Goal: Task Accomplishment & Management: Use online tool/utility

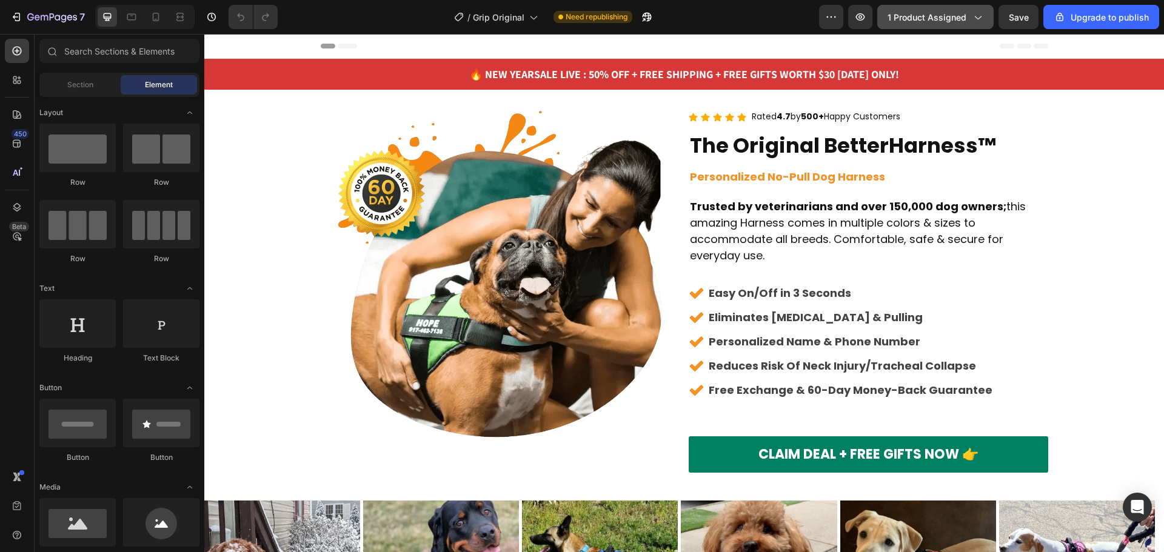
click at [951, 11] on span "1 product assigned" at bounding box center [927, 17] width 79 height 13
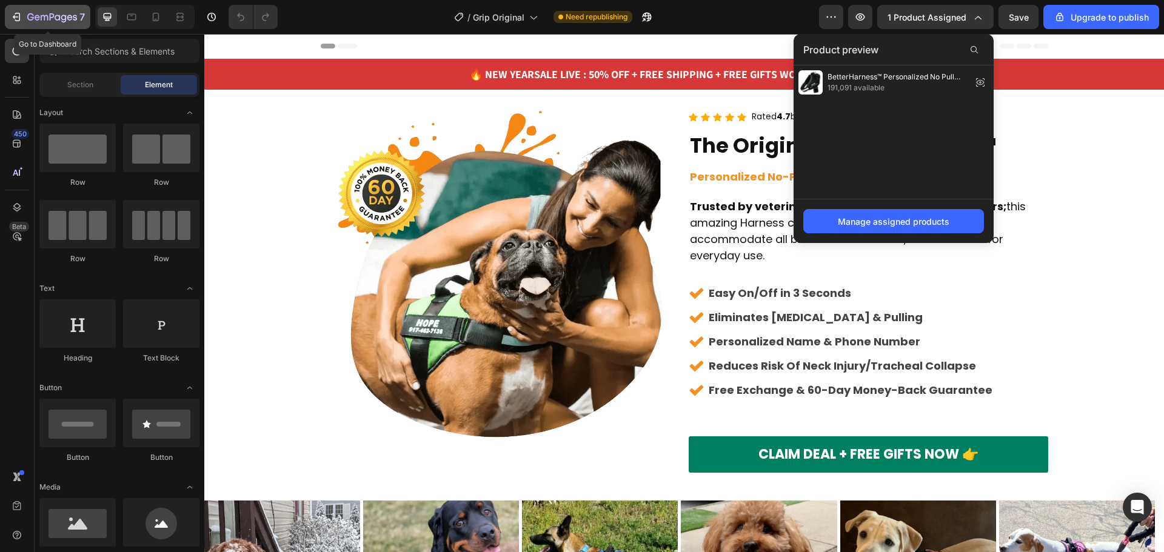
click at [20, 16] on icon "button" at bounding box center [17, 17] width 5 height 8
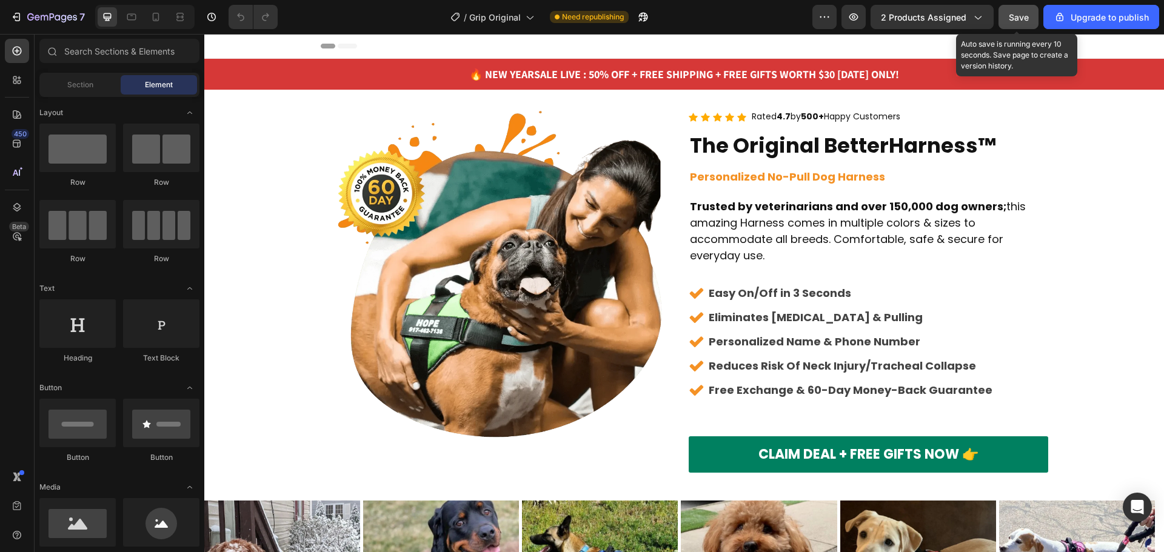
click at [1028, 24] on button "Save" at bounding box center [1019, 17] width 40 height 24
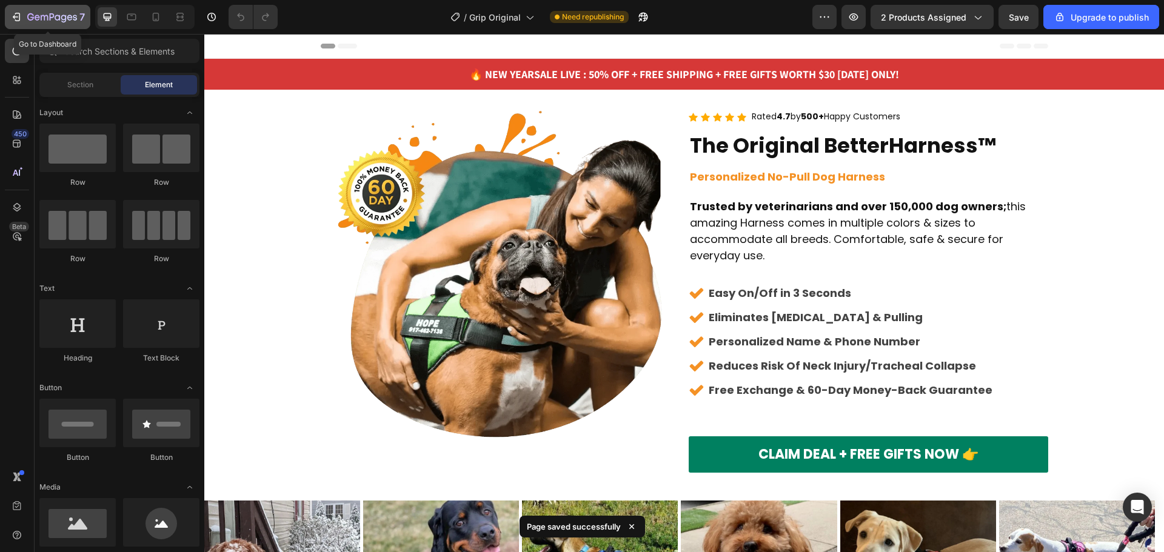
click at [36, 13] on icon "button" at bounding box center [52, 18] width 50 height 10
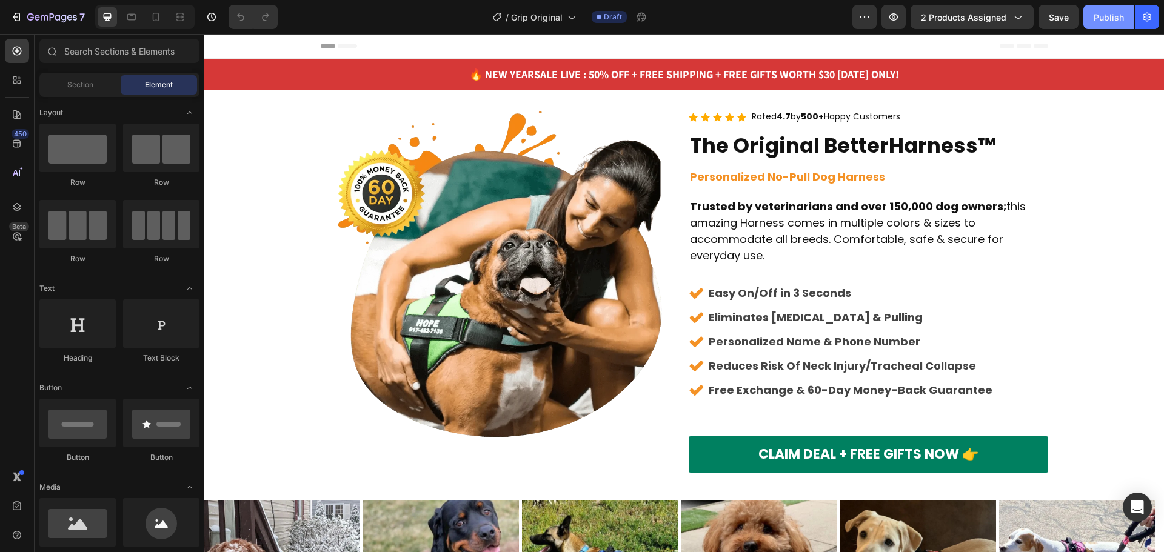
click at [1103, 16] on div "Publish" at bounding box center [1109, 17] width 30 height 13
click at [519, 75] on span "🔥 NEW YEAR SALE LIVE : 50% OFF + FREE SHIPPING + FREE GIFTS WORTH $30 TODAY ONL…" at bounding box center [684, 74] width 430 height 14
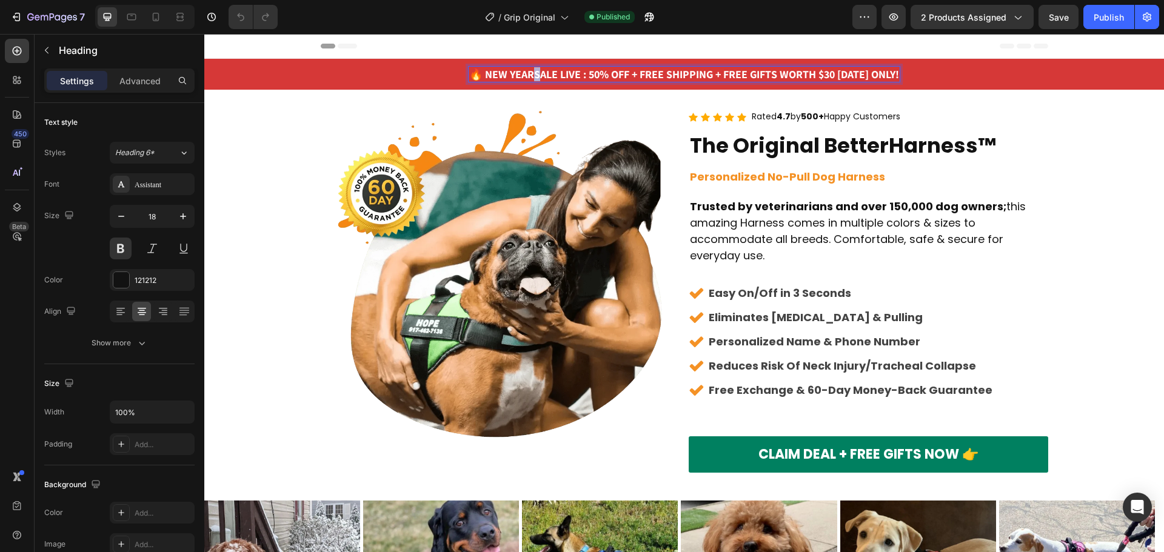
click at [528, 75] on span "🔥 NEW YEAR SALE LIVE : 50% OFF + FREE SHIPPING + FREE GIFTS WORTH $30 TODAY ONL…" at bounding box center [684, 74] width 430 height 14
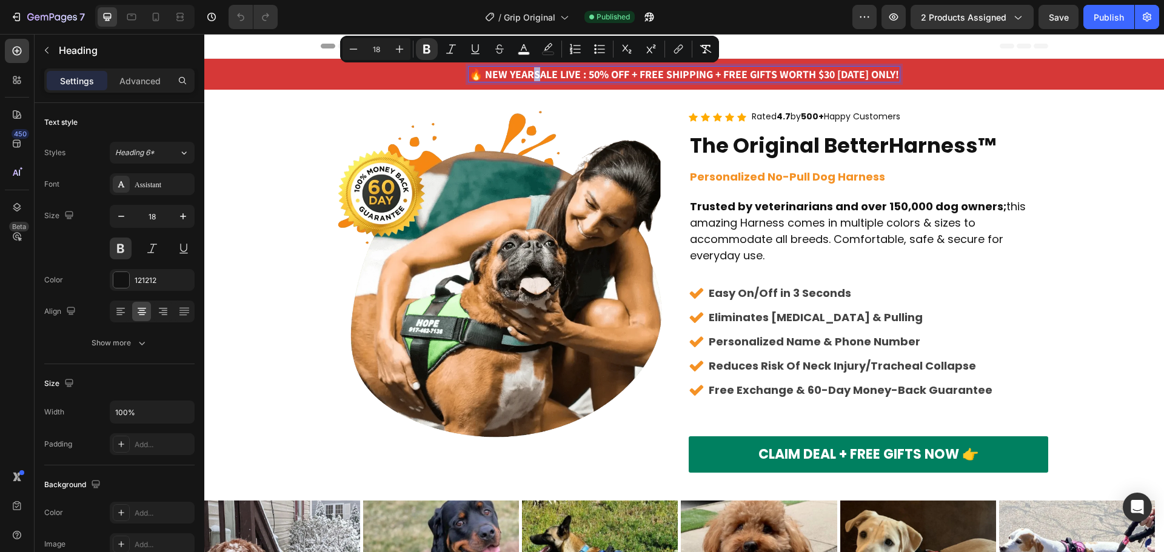
click at [528, 75] on span "🔥 NEW YEAR SALE LIVE : 50% OFF + FREE SHIPPING + FREE GIFTS WORTH $30 TODAY ONL…" at bounding box center [684, 74] width 430 height 14
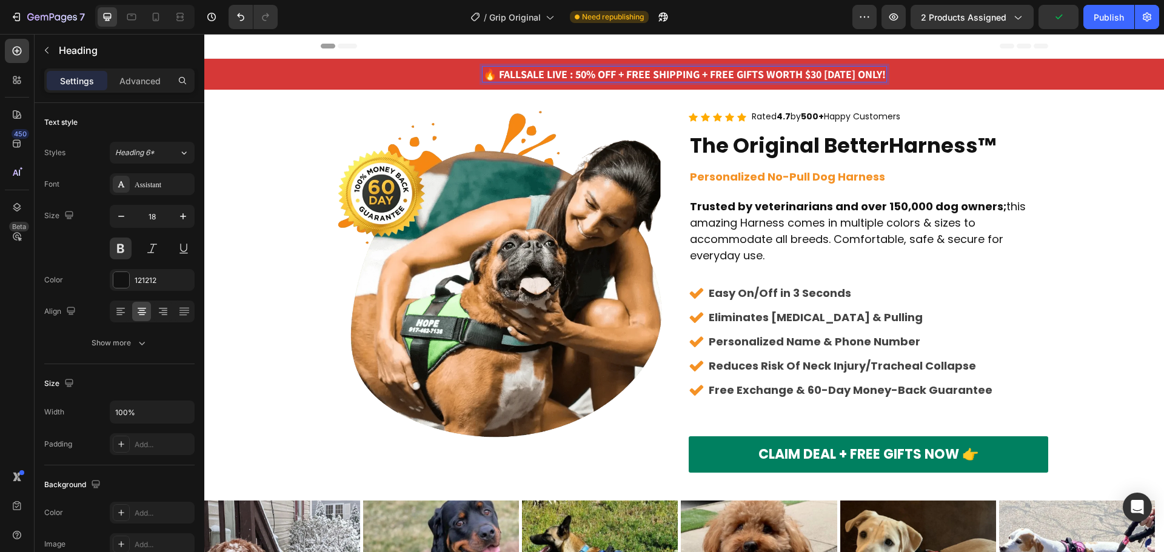
click at [631, 72] on strong "SALE LIVE : 50% OFF + FREE SHIPPING + FREE GIFTS WORTH $30 TODAY ONLY!" at bounding box center [703, 74] width 365 height 14
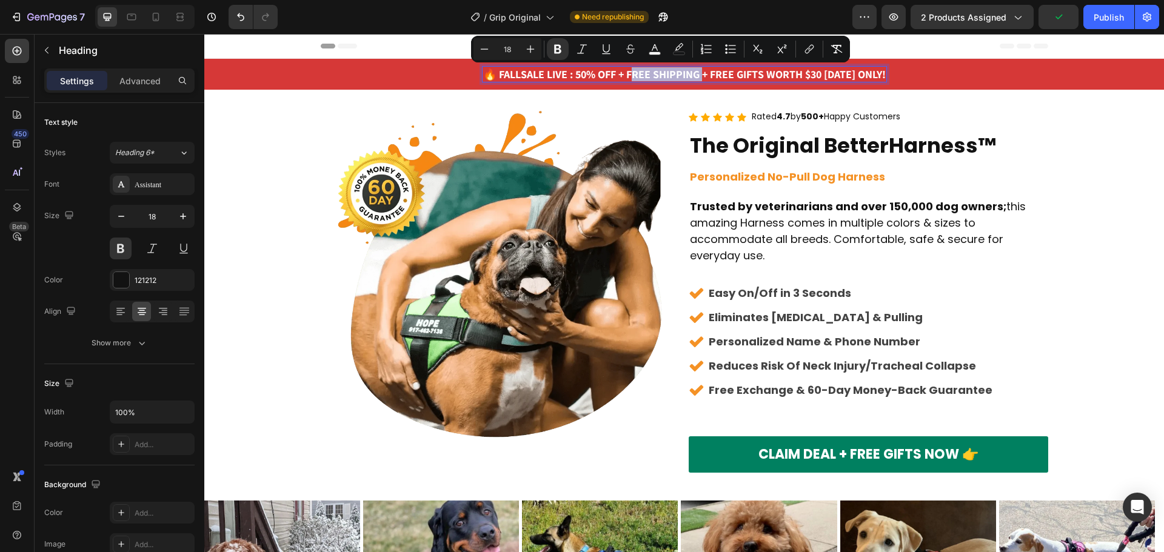
drag, startPoint x: 627, startPoint y: 71, endPoint x: 698, endPoint y: 73, distance: 71.0
click at [698, 73] on strong "SALE LIVE : 50% OFF + FREE SHIPPING + FREE GIFTS WORTH $30 TODAY ONLY!" at bounding box center [703, 74] width 365 height 14
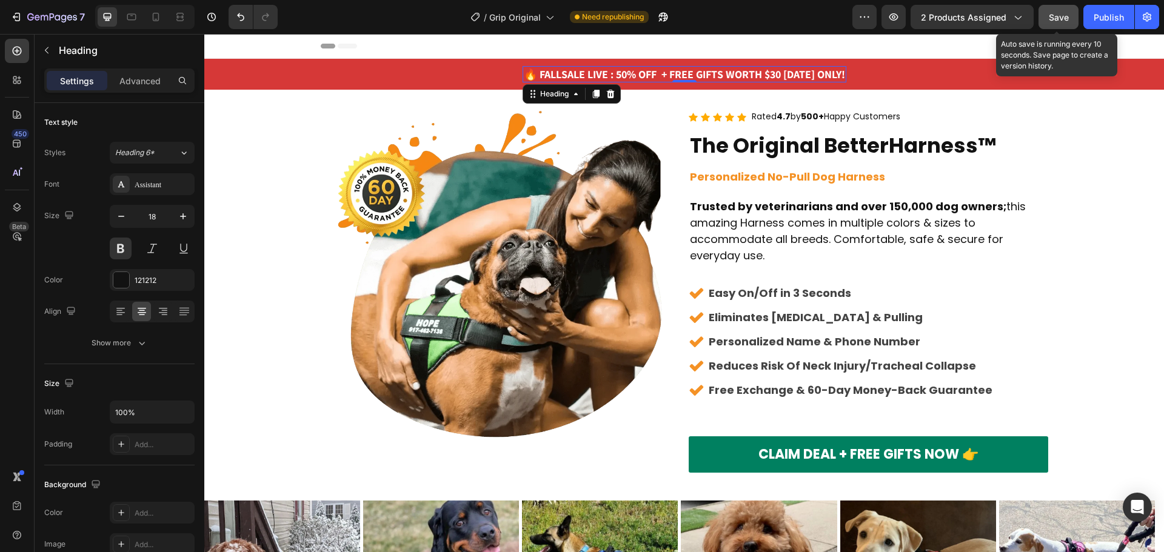
click at [1050, 17] on span "Save" at bounding box center [1059, 17] width 20 height 10
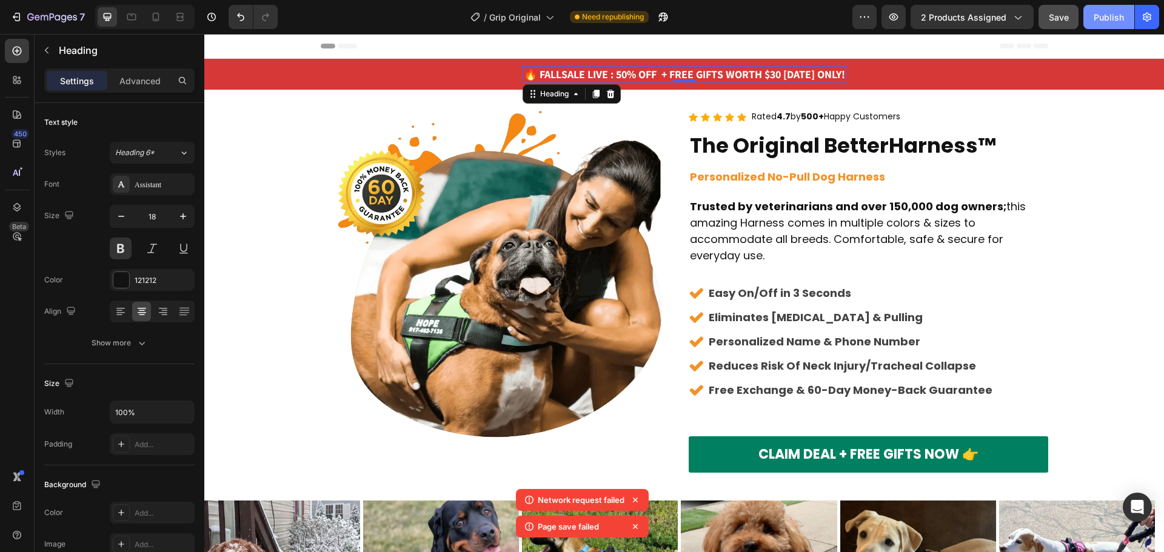
click at [1098, 19] on div "Publish" at bounding box center [1109, 17] width 30 height 13
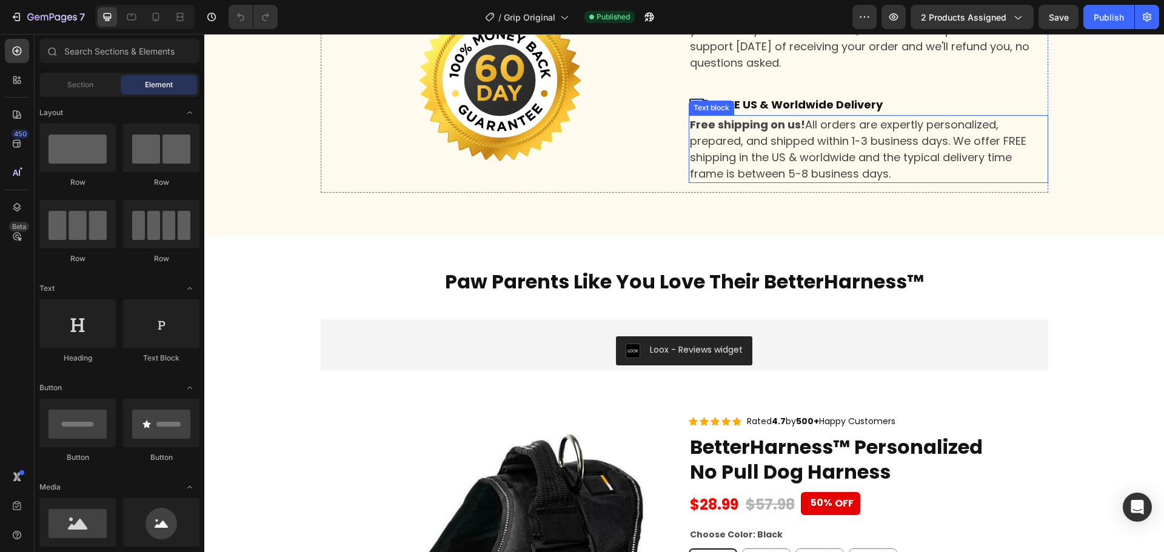
scroll to position [4366, 0]
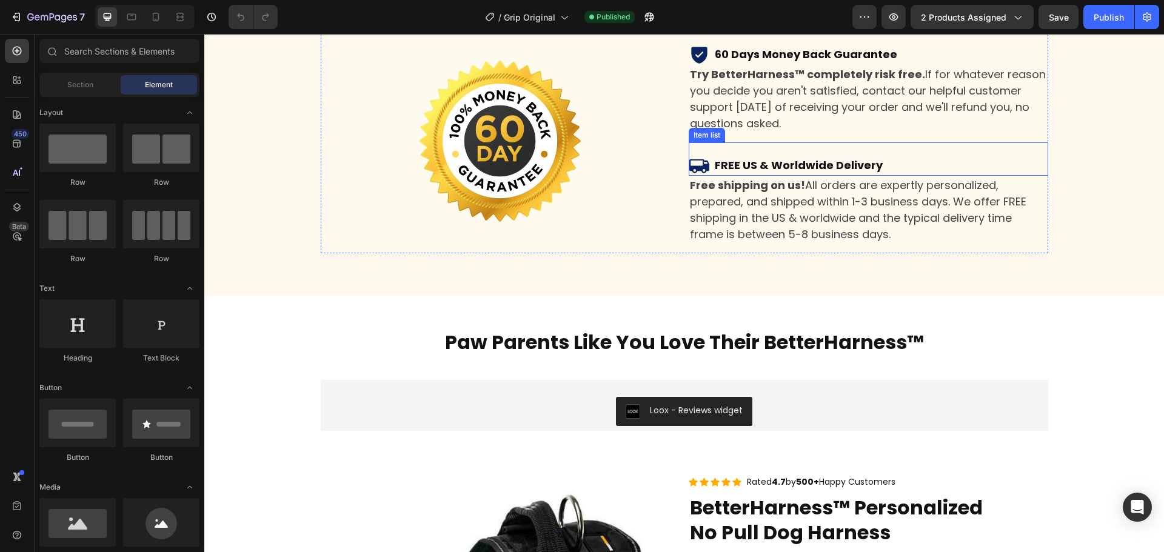
click at [735, 161] on p "FREE US & Worldwide Delivery" at bounding box center [799, 165] width 168 height 16
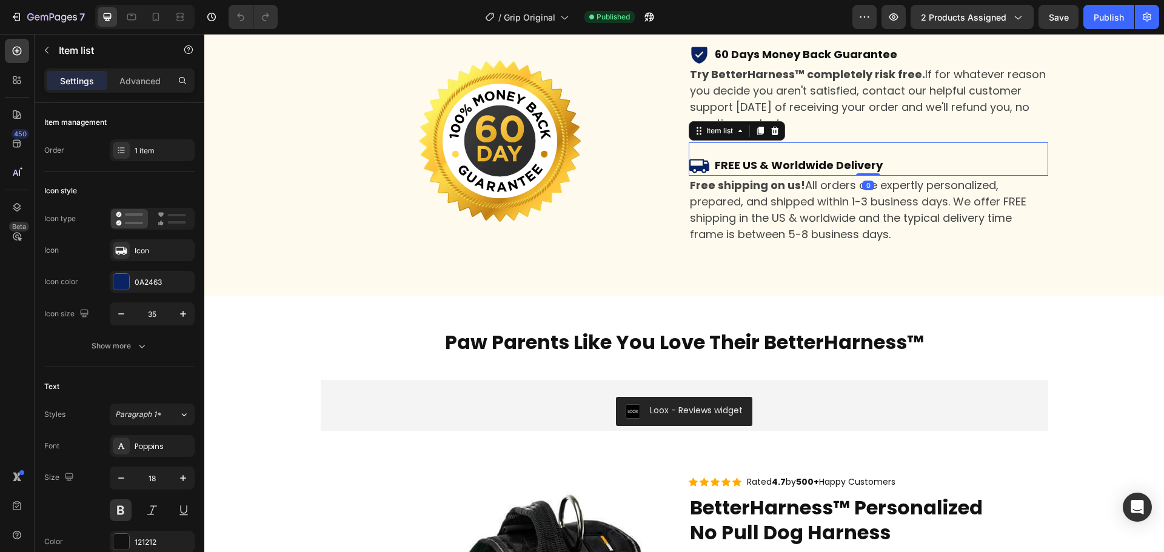
click at [734, 167] on p "FREE US & Worldwide Delivery" at bounding box center [799, 165] width 168 height 16
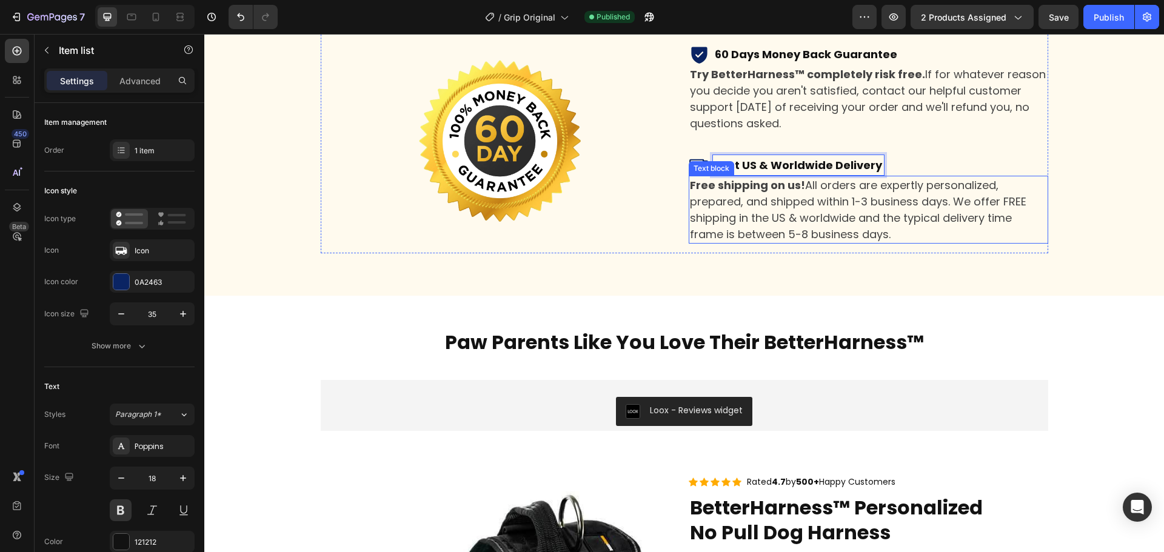
click at [802, 191] on p "Free shipping on us! All orders are expertly personalized, prepared, and shippe…" at bounding box center [868, 209] width 357 height 65
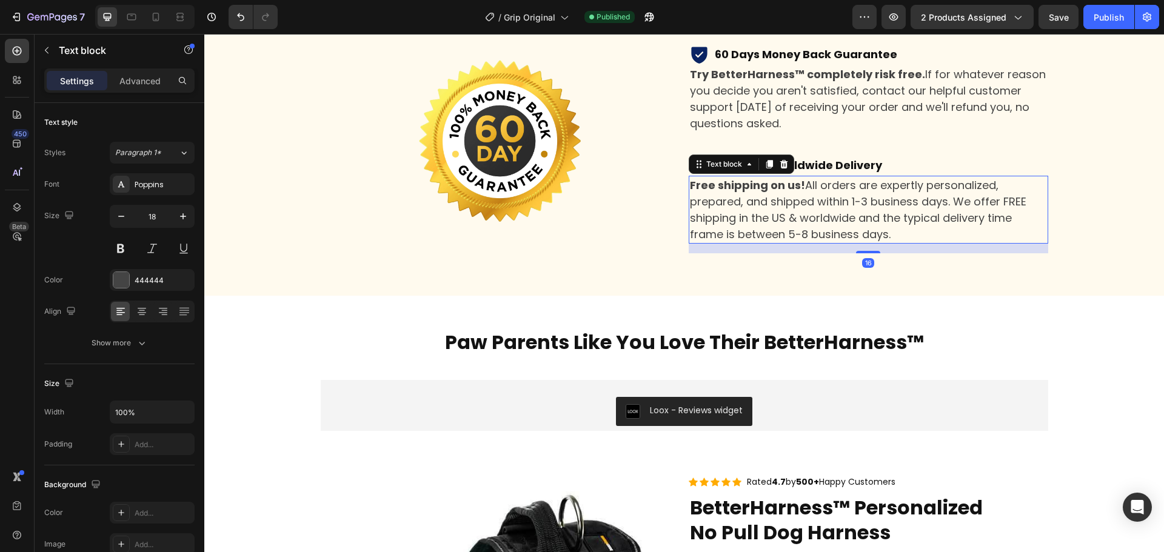
click at [803, 186] on p "Free shipping on us! All orders are expertly personalized, prepared, and shippe…" at bounding box center [868, 209] width 357 height 65
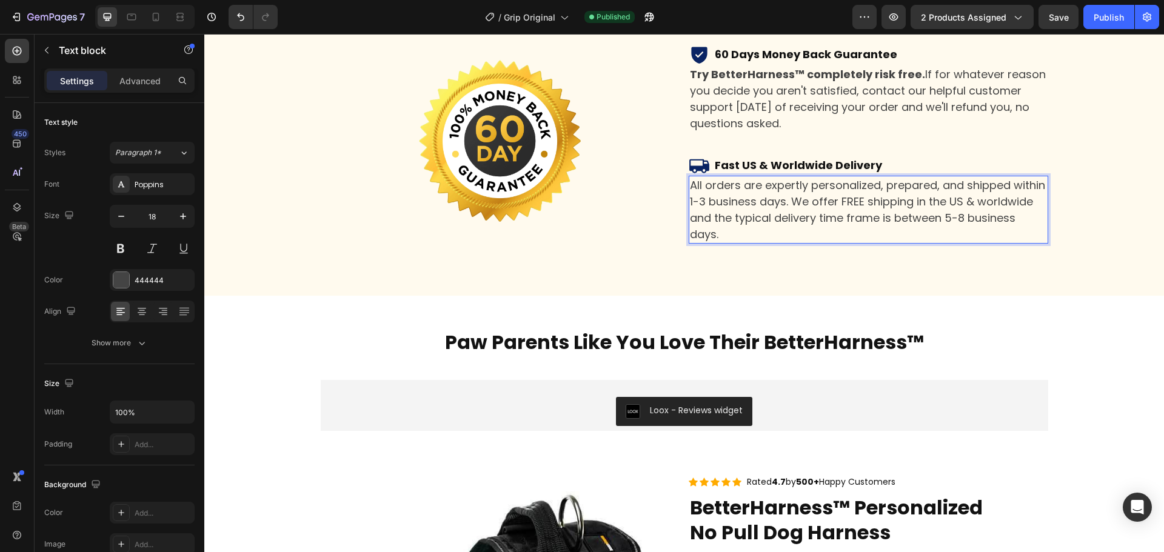
click at [837, 201] on p "All orders are expertly personalized, prepared, and shipped within 1-3 business…" at bounding box center [868, 209] width 357 height 65
drag, startPoint x: 857, startPoint y: 201, endPoint x: 836, endPoint y: 196, distance: 22.4
click at [837, 196] on p "All orders are expertly personalized, prepared, and shipped within 1-3 business…" at bounding box center [868, 209] width 357 height 65
click at [836, 196] on p "All orders are expertly personalized, prepared, and shipped within 1-3 business…" at bounding box center [868, 209] width 357 height 65
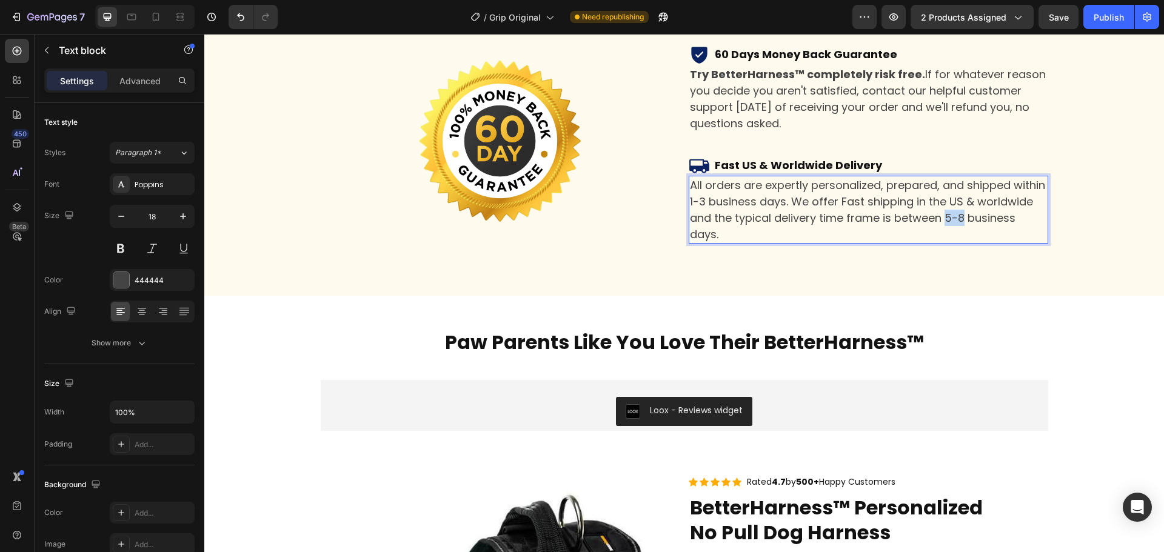
drag, startPoint x: 941, startPoint y: 216, endPoint x: 959, endPoint y: 217, distance: 17.6
click at [959, 217] on p "All orders are expertly personalized, prepared, and shipped within 1-3 business…" at bounding box center [868, 209] width 357 height 65
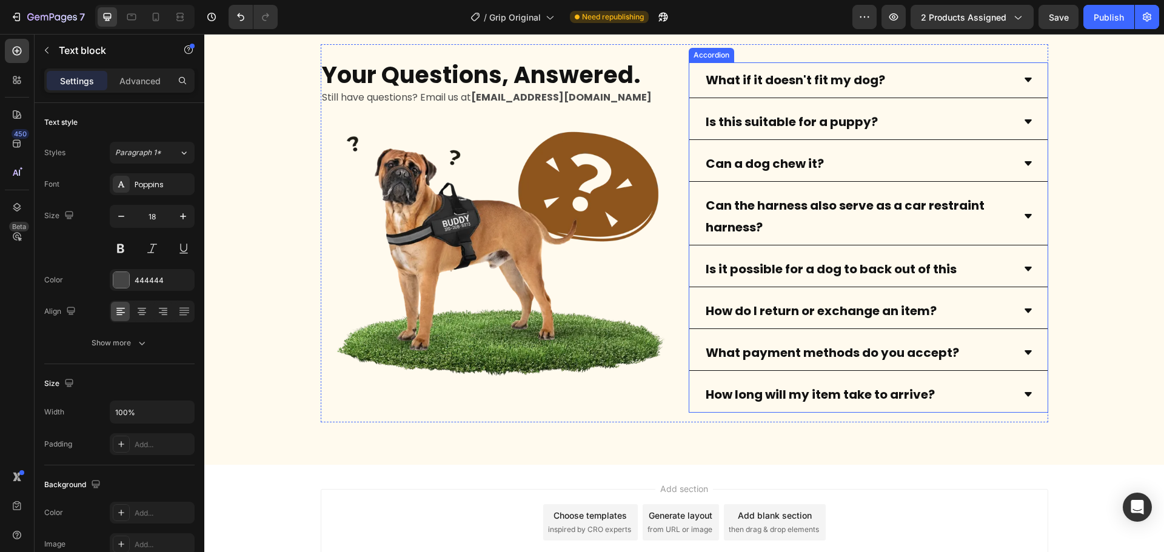
scroll to position [5459, 0]
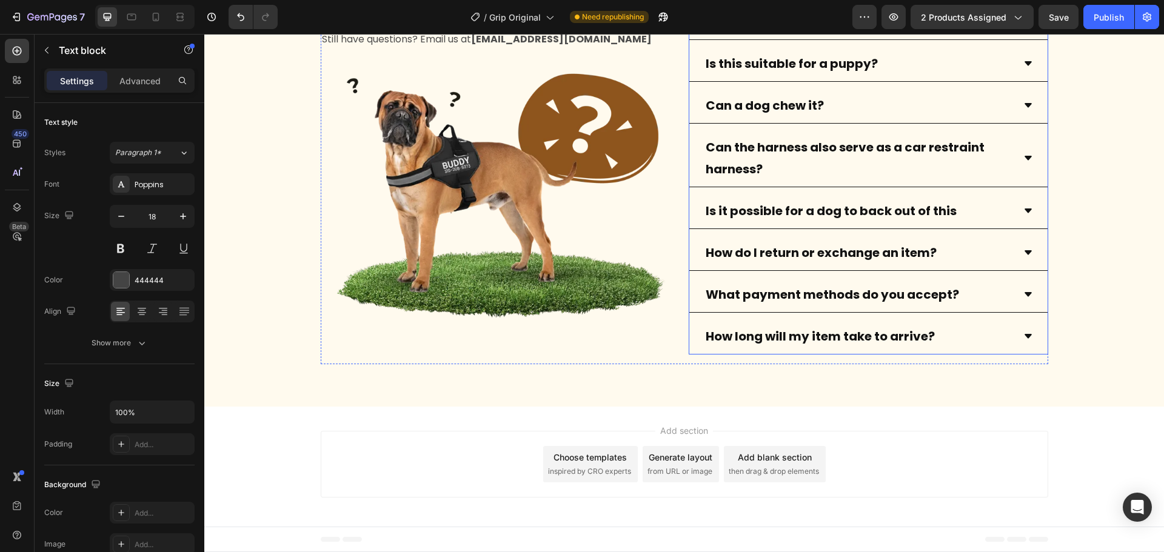
click at [1025, 335] on icon at bounding box center [1028, 336] width 7 height 4
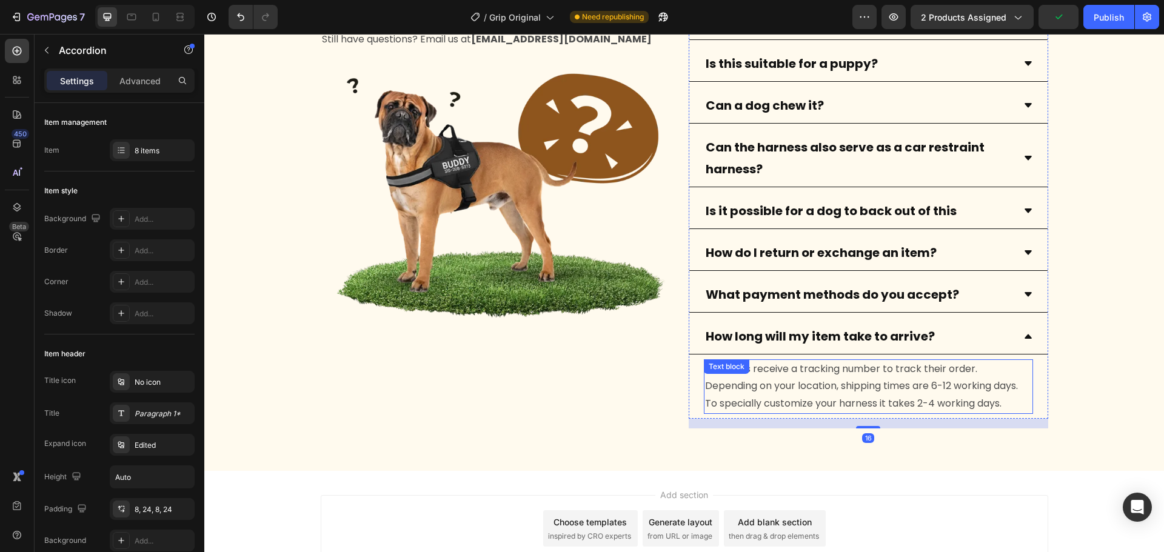
click at [887, 386] on p "All orders receive a tracking number to track their order. Depending on your lo…" at bounding box center [868, 387] width 327 height 52
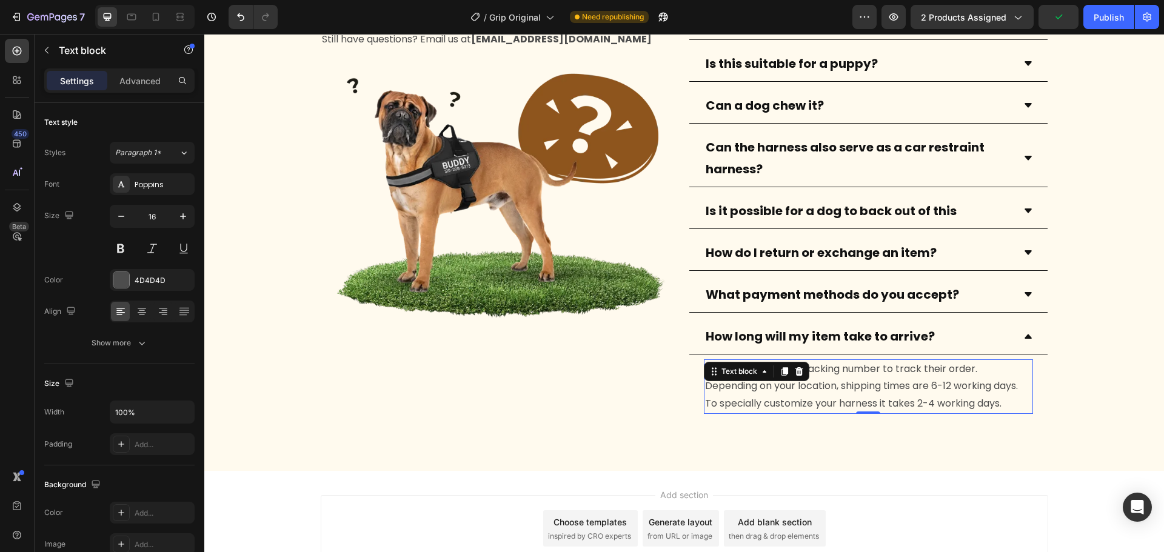
click at [896, 386] on p "All orders receive a tracking number to track their order. Depending on your lo…" at bounding box center [868, 387] width 327 height 52
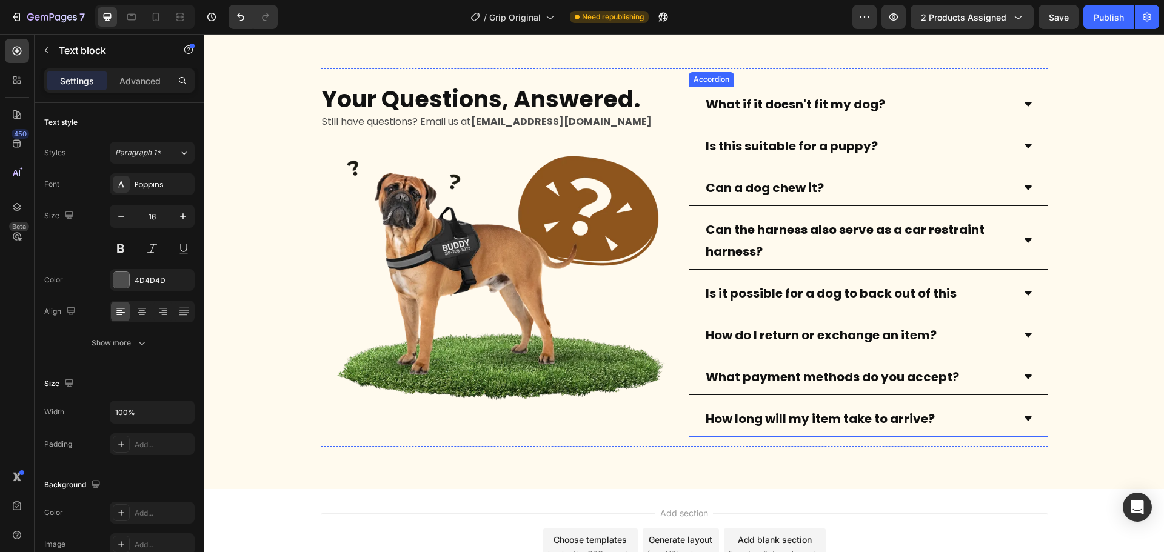
scroll to position [5398, 0]
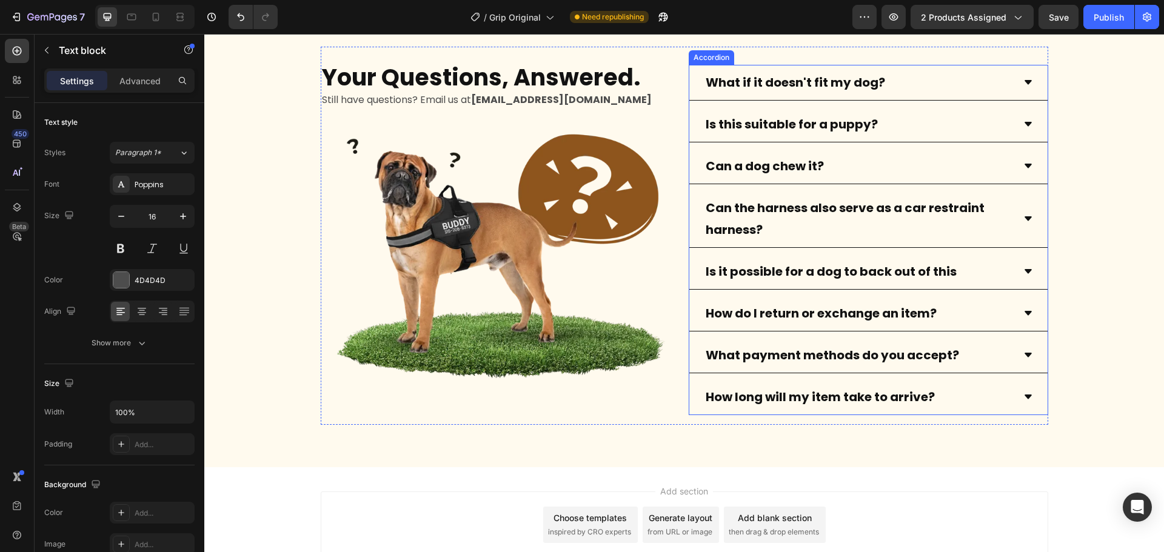
click at [1011, 314] on div "How do I return or exchange an item?" at bounding box center [868, 314] width 358 height 36
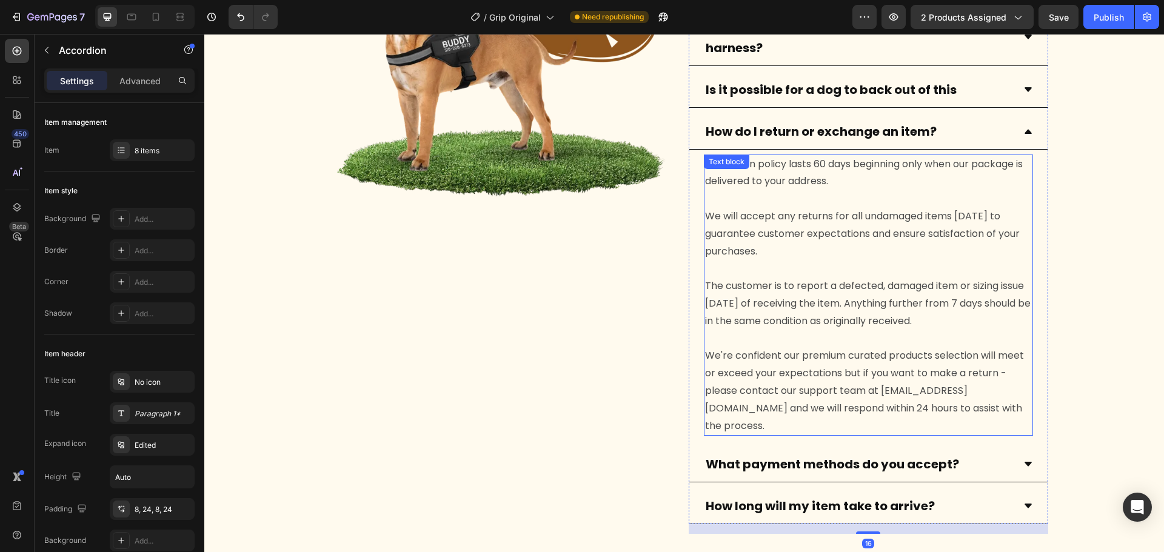
scroll to position [5641, 0]
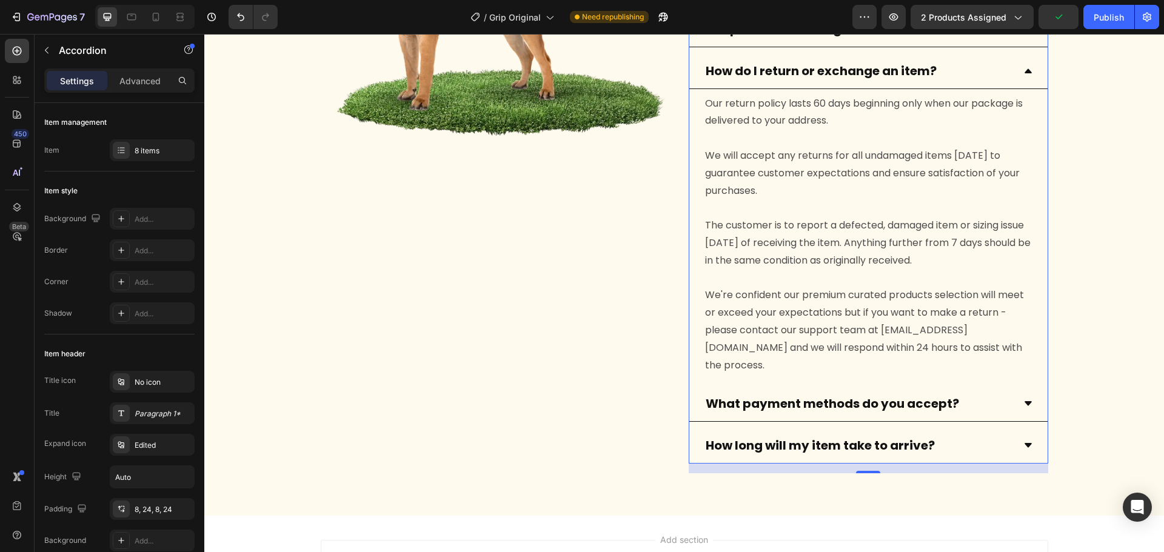
click at [1000, 433] on div "How long will my item take to arrive?" at bounding box center [859, 445] width 310 height 25
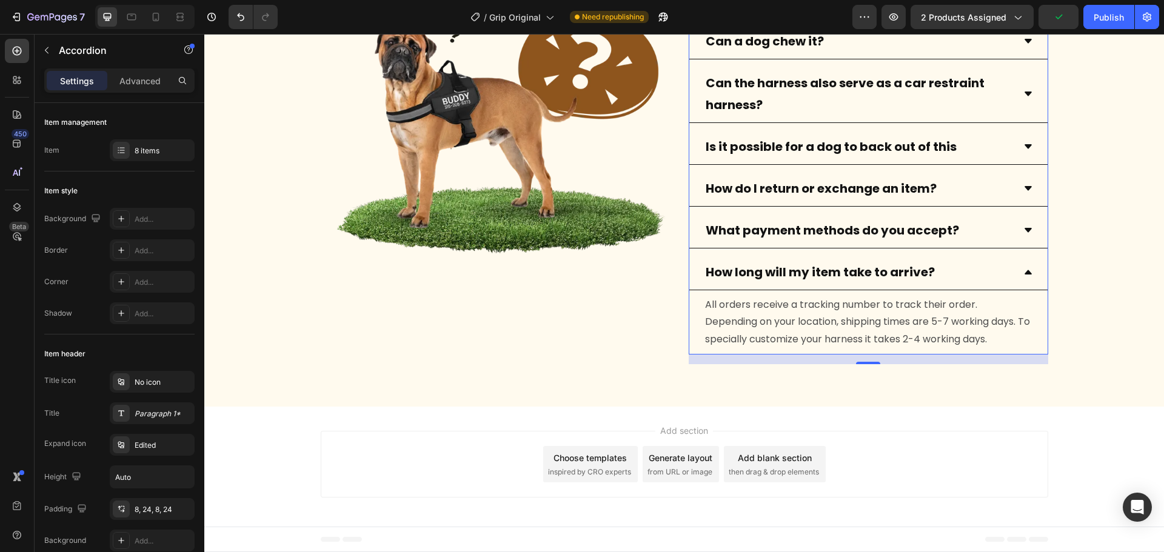
click at [1004, 238] on div "What payment methods do you accept?" at bounding box center [859, 230] width 310 height 25
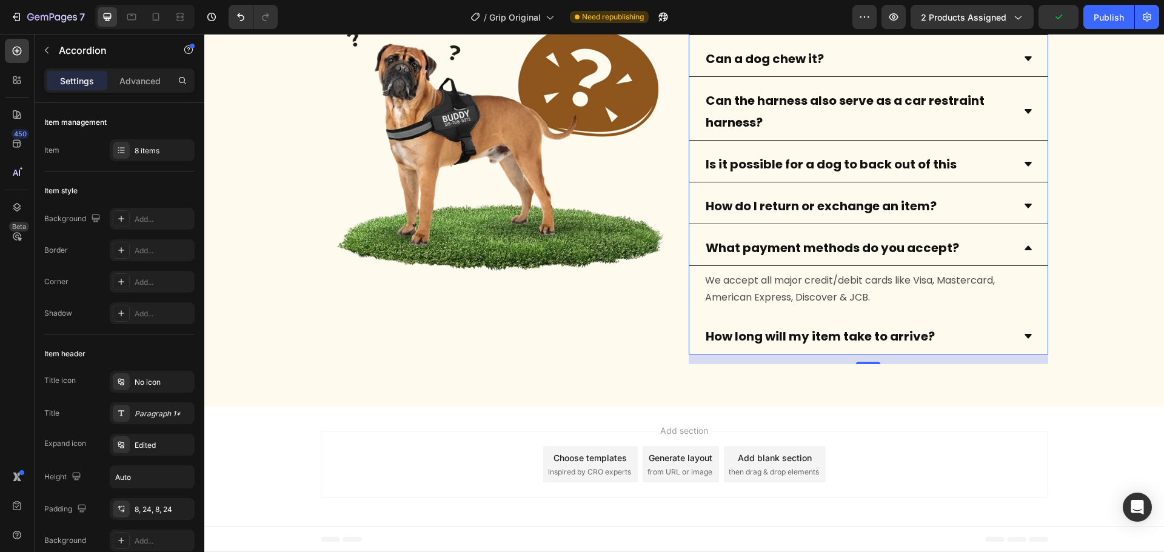
scroll to position [5506, 0]
click at [905, 295] on p "We accept all major credit/debit cards like Visa, Mastercard, American Express,…" at bounding box center [868, 289] width 327 height 35
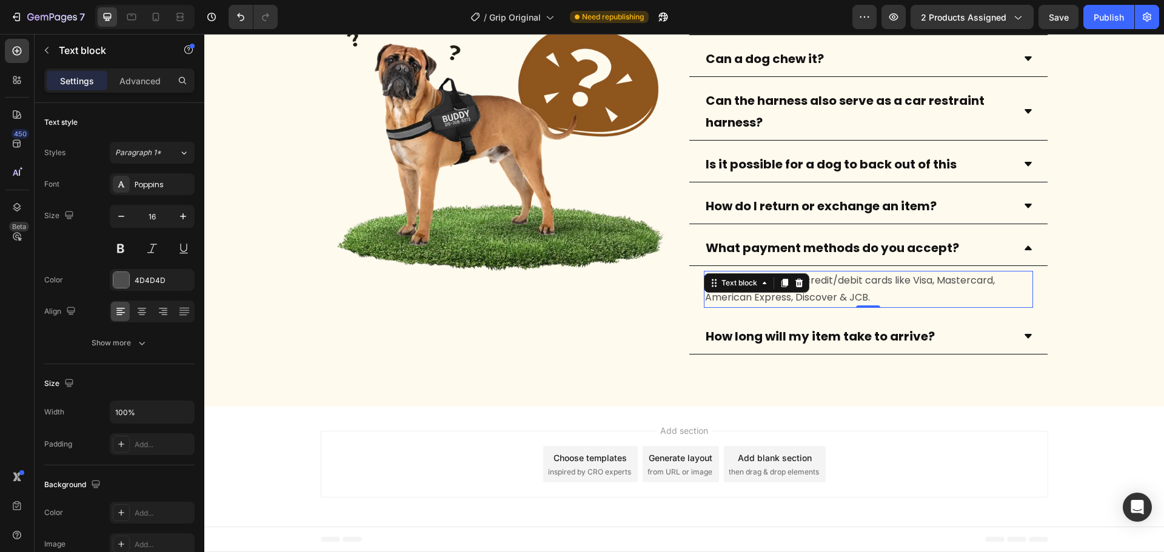
click at [901, 298] on p "We accept all major credit/debit cards like Visa, Mastercard, American Express,…" at bounding box center [868, 289] width 327 height 35
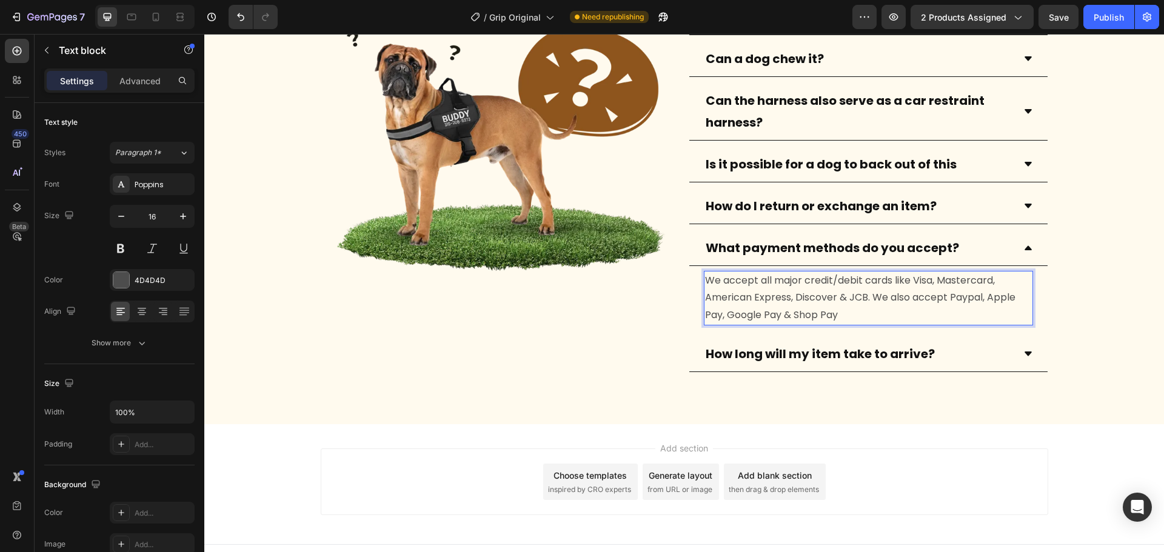
click at [962, 301] on p "We accept all major credit/debit cards like Visa, Mastercard, American Express,…" at bounding box center [868, 298] width 327 height 52
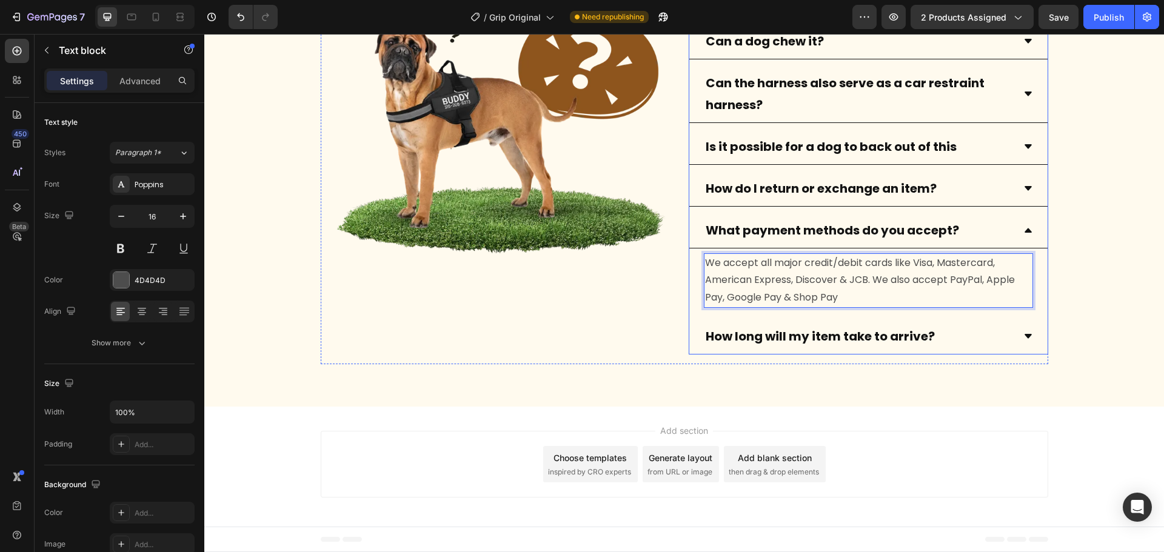
click at [1014, 336] on div "How long will my item take to arrive?" at bounding box center [868, 337] width 358 height 36
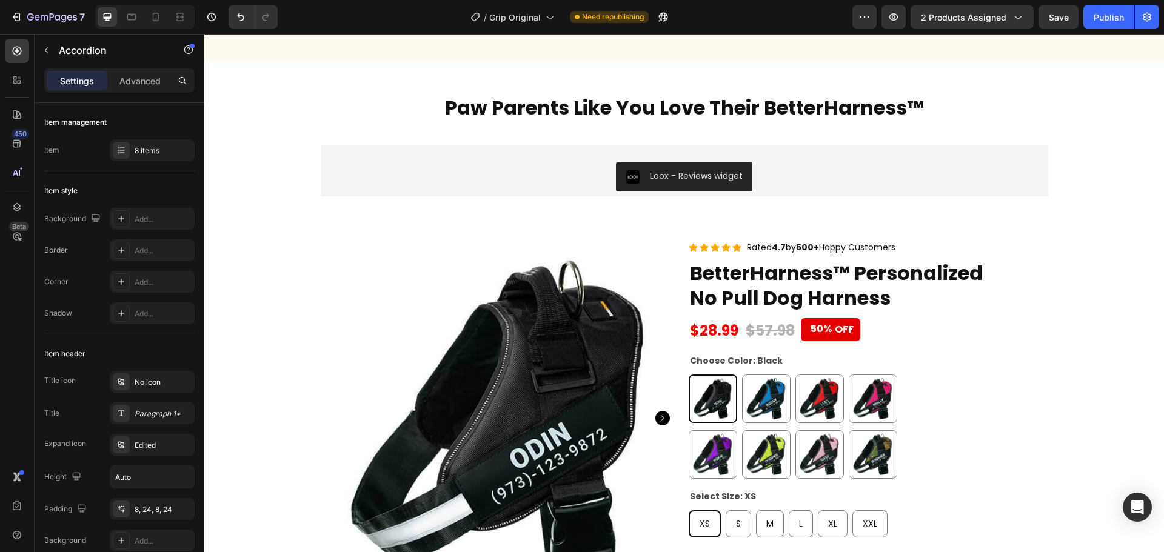
scroll to position [4371, 0]
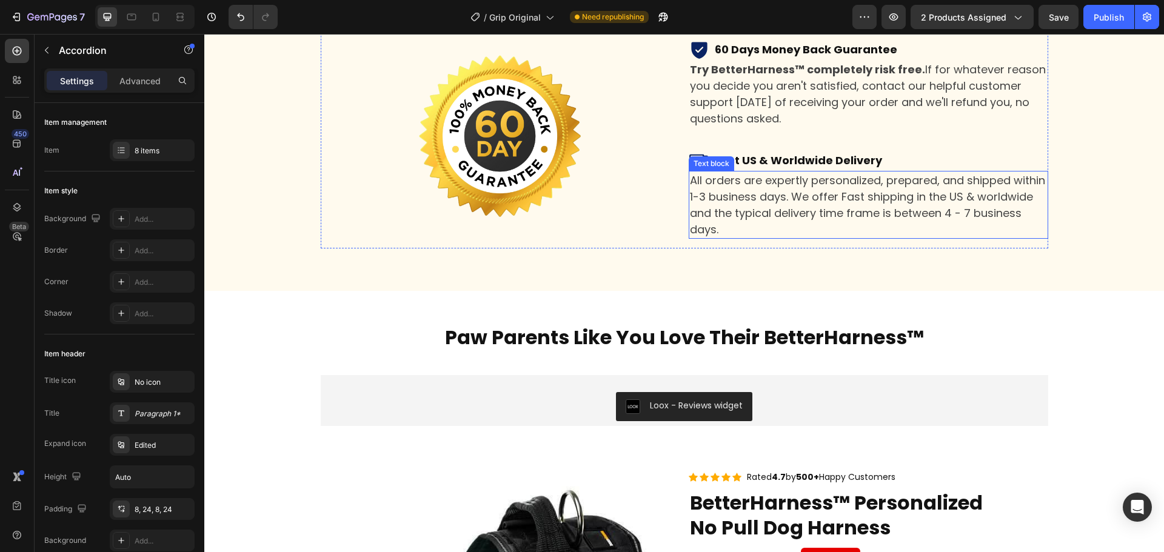
click at [963, 212] on p "All orders are expertly personalized, prepared, and shipped within 1-3 business…" at bounding box center [868, 204] width 357 height 65
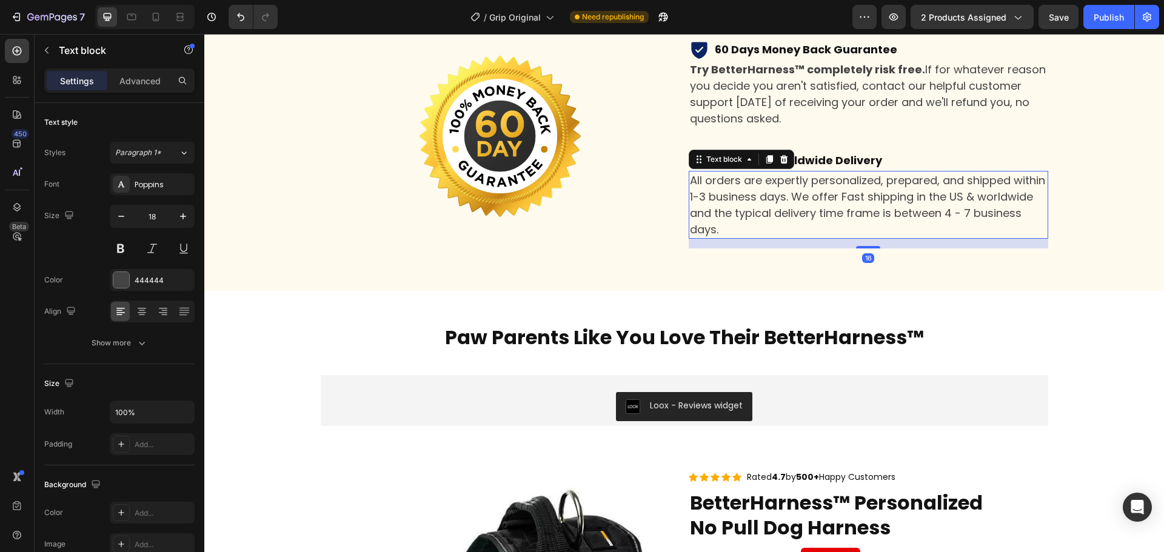
click at [963, 212] on p "All orders are expertly personalized, prepared, and shipped within 1-3 business…" at bounding box center [868, 204] width 357 height 65
click at [952, 213] on p "All orders are expertly personalized, prepared, and shipped within 1-3 business…" at bounding box center [868, 204] width 357 height 65
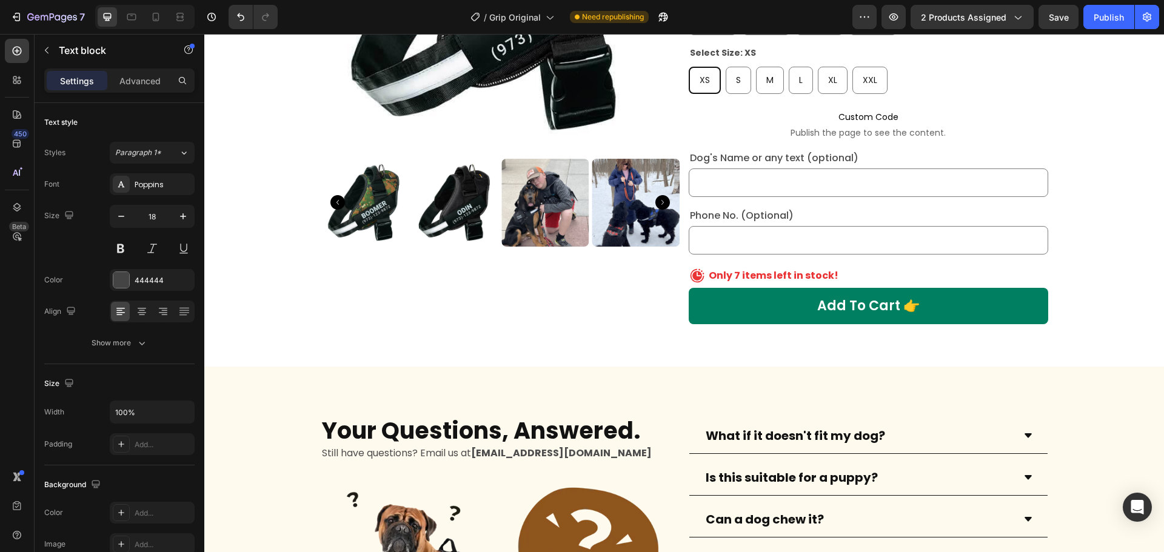
scroll to position [5459, 0]
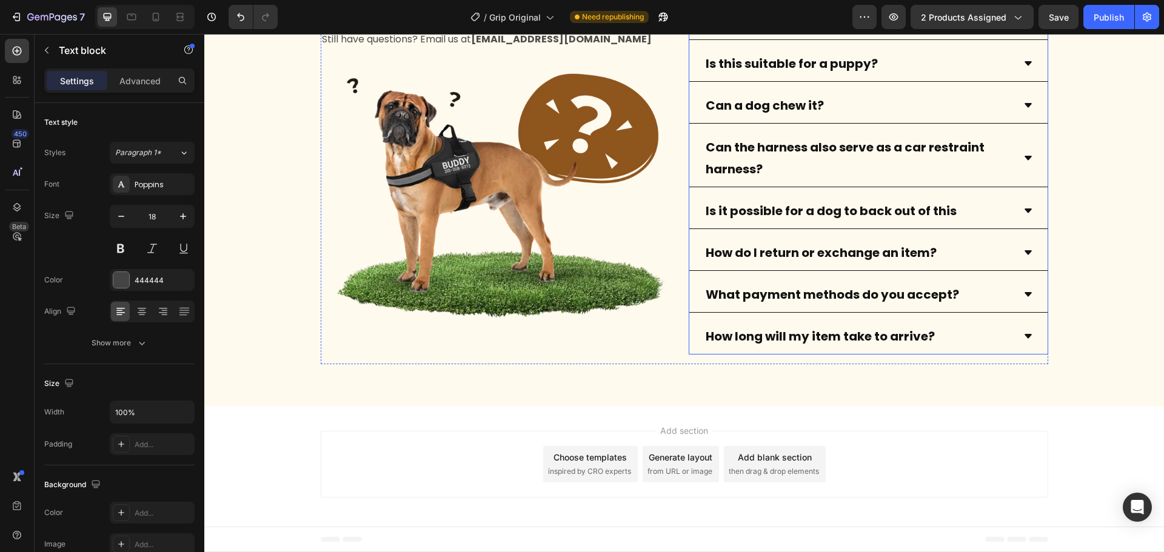
click at [1024, 334] on icon at bounding box center [1029, 337] width 10 height 10
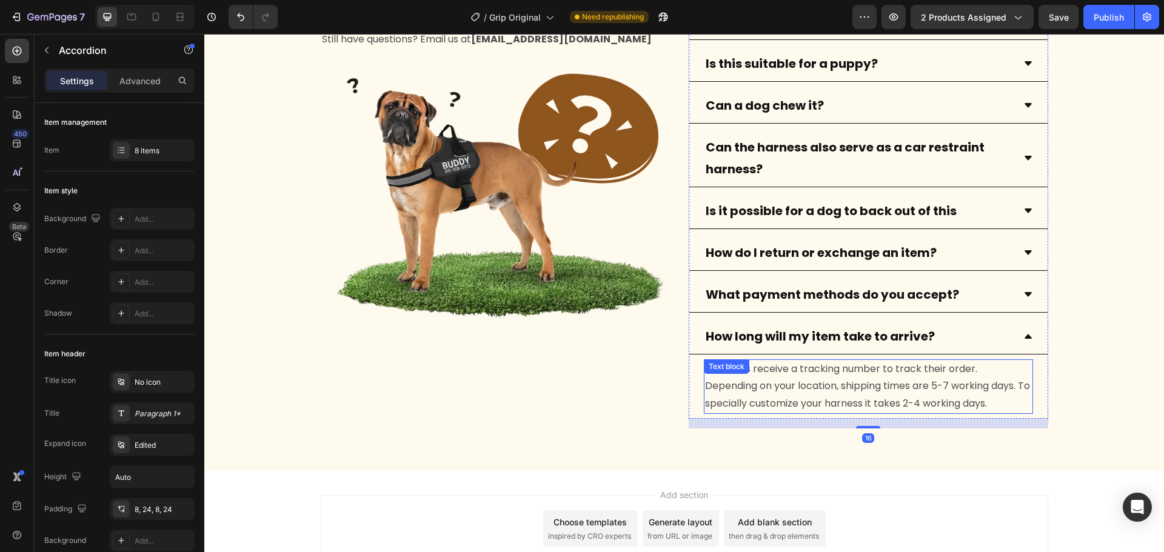
click at [873, 403] on p "All orders receive a tracking number to track their order. Depending on your lo…" at bounding box center [868, 387] width 327 height 52
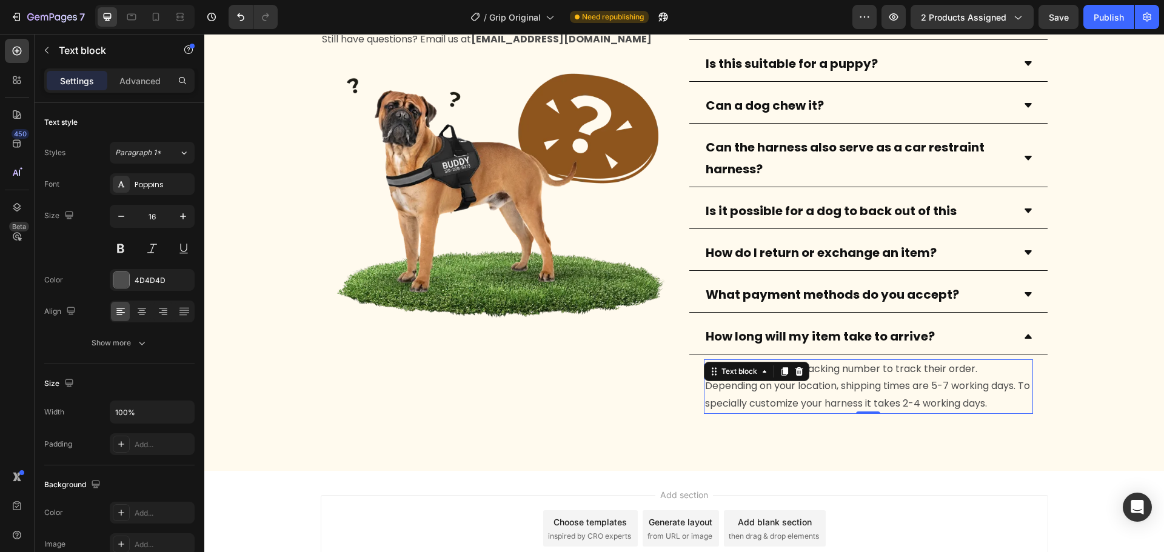
click at [873, 403] on p "All orders receive a tracking number to track their order. Depending on your lo…" at bounding box center [868, 387] width 327 height 52
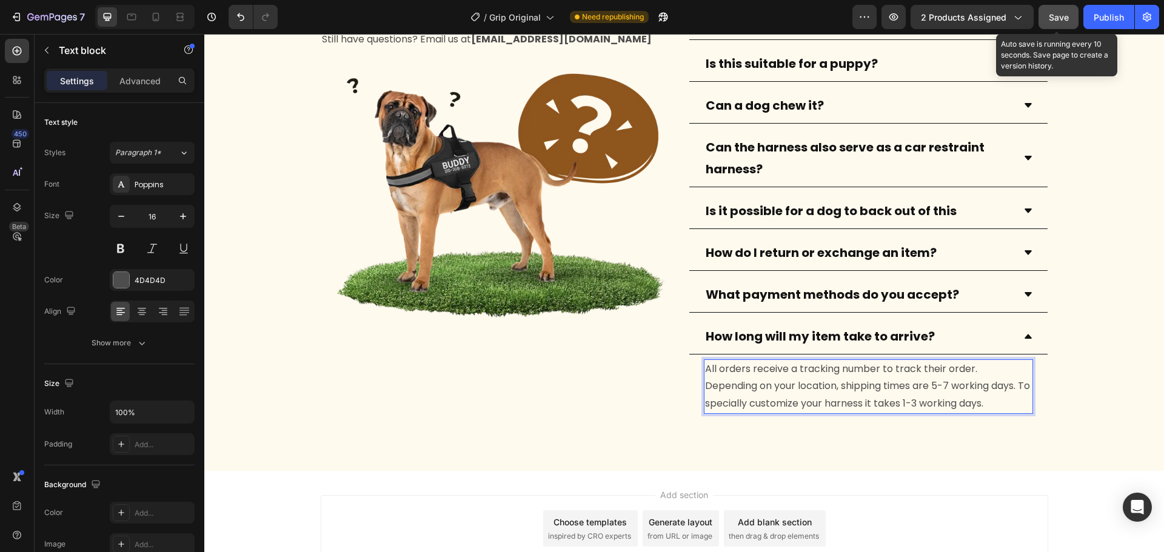
click at [1061, 21] on span "Save" at bounding box center [1059, 17] width 20 height 10
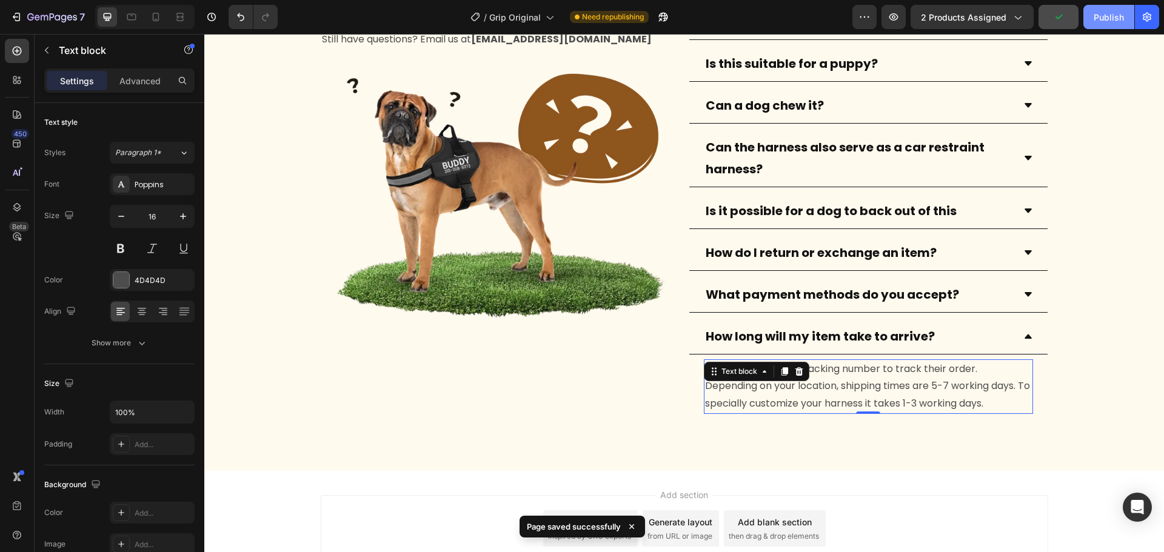
click at [1107, 18] on div "Publish" at bounding box center [1109, 17] width 30 height 13
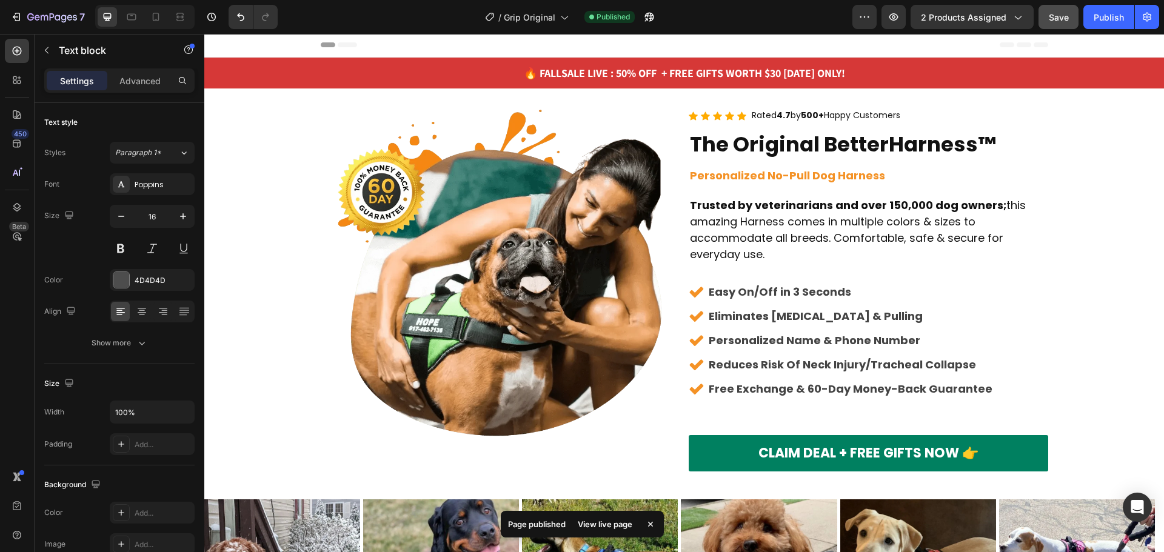
scroll to position [0, 0]
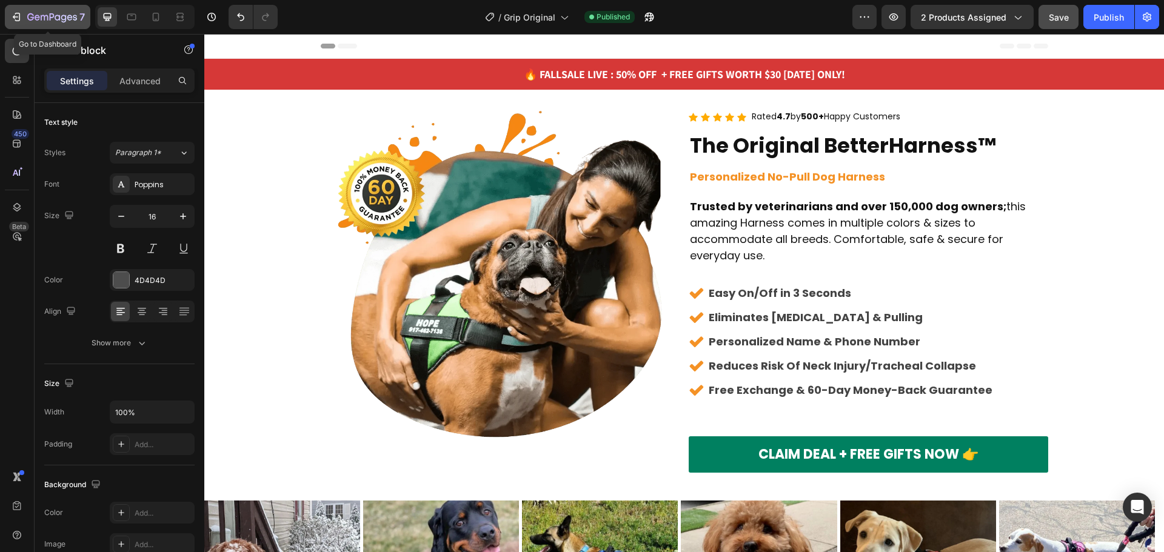
click at [16, 12] on icon "button" at bounding box center [16, 17] width 12 height 12
